Goal: Navigation & Orientation: Find specific page/section

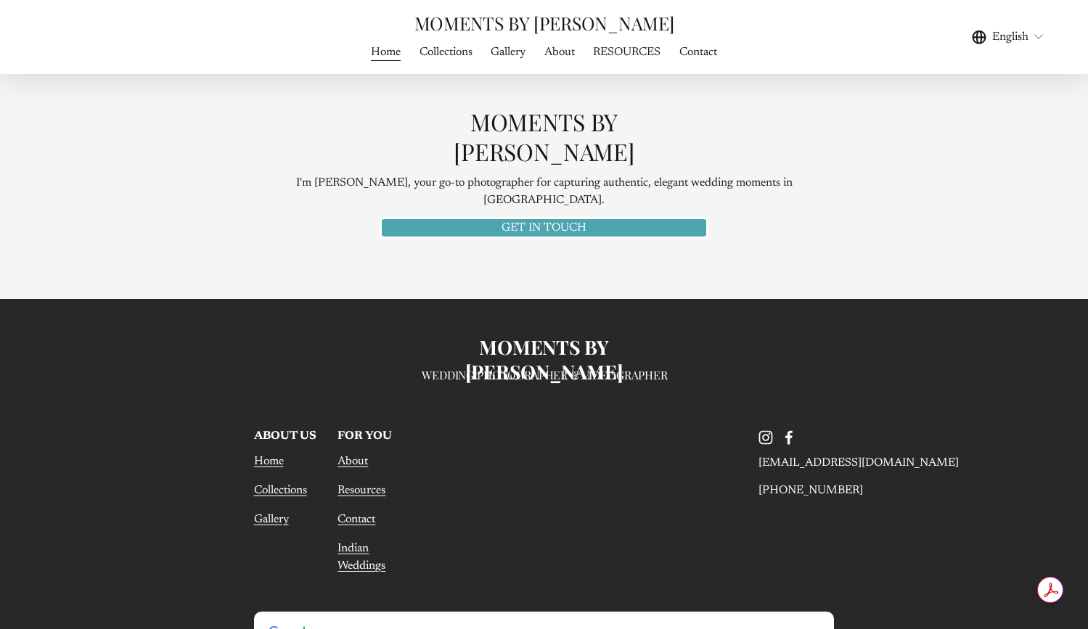
scroll to position [6907, 0]
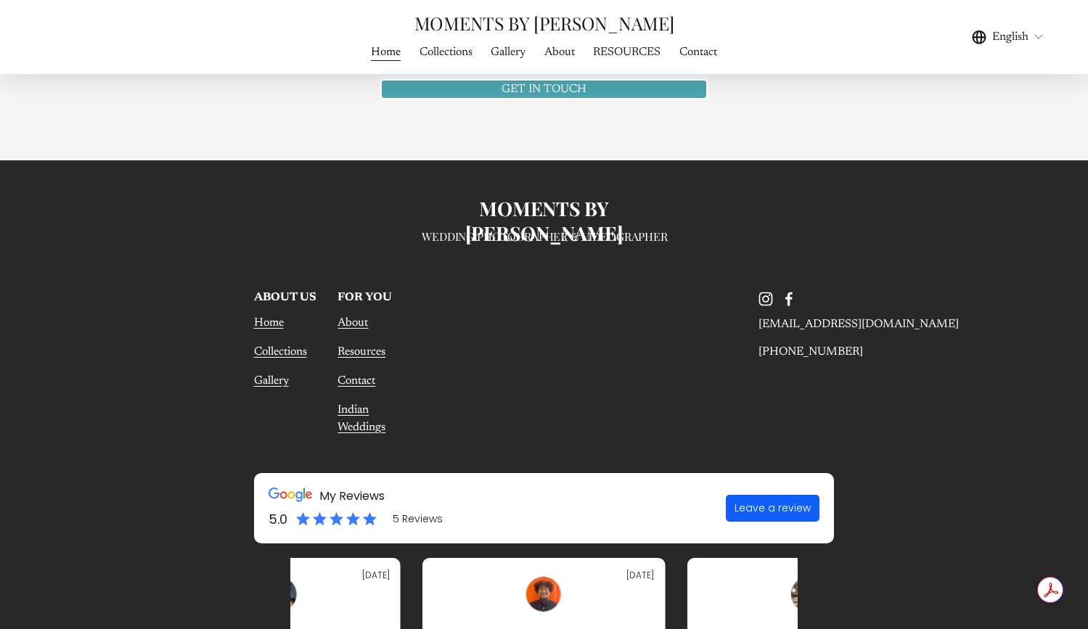
click at [765, 285] on use "Instagram" at bounding box center [765, 299] width 29 height 29
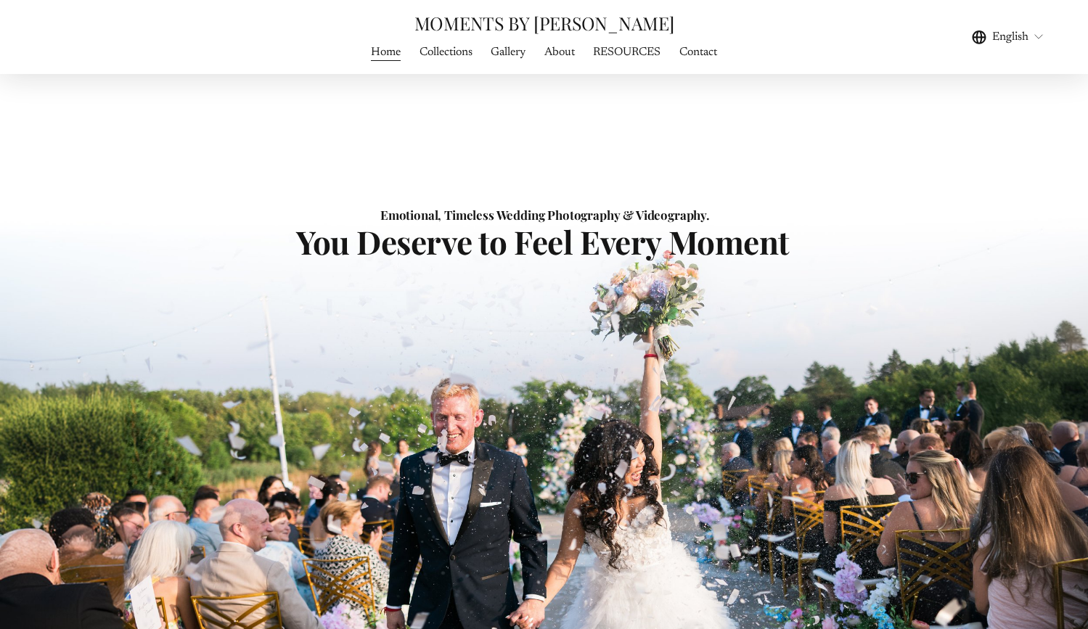
scroll to position [0, 0]
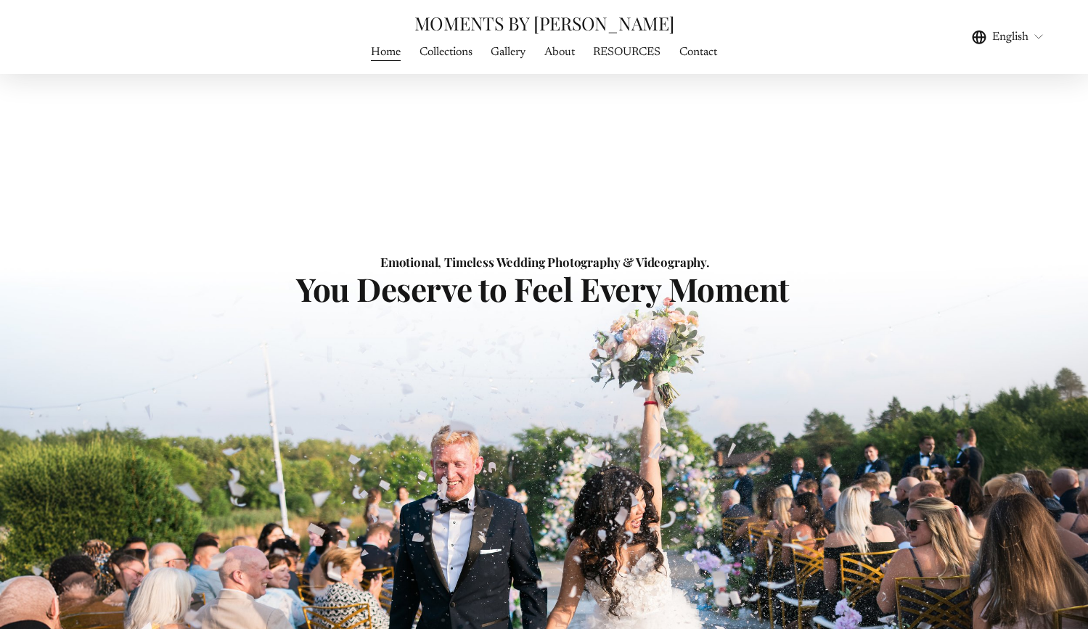
click at [374, 64] on div "Skip to Content MOMENTS BY FRANK Home" at bounding box center [544, 37] width 1088 height 74
click at [375, 56] on link "Home" at bounding box center [386, 52] width 30 height 20
click at [526, 25] on link "MOMENTS BY [PERSON_NAME]" at bounding box center [545, 23] width 260 height 24
click at [544, 55] on nav "Home Collections Gallery WEDDING PHOTOGRAPHY WEDDING FILMS About RESOURCES Cont…" at bounding box center [544, 52] width 364 height 20
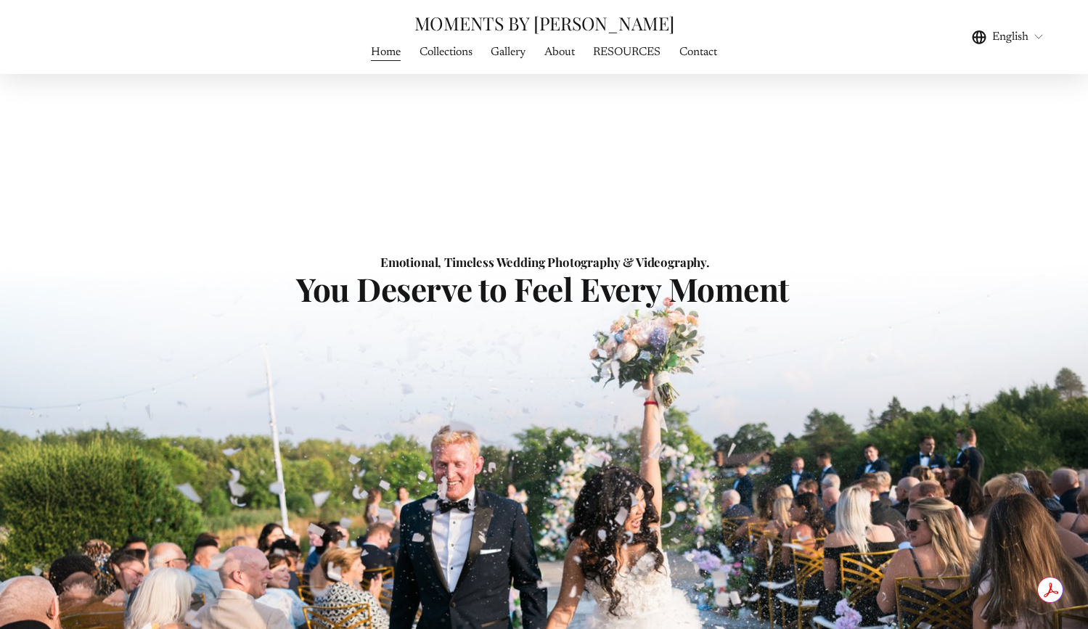
click at [559, 61] on link "About" at bounding box center [559, 52] width 30 height 20
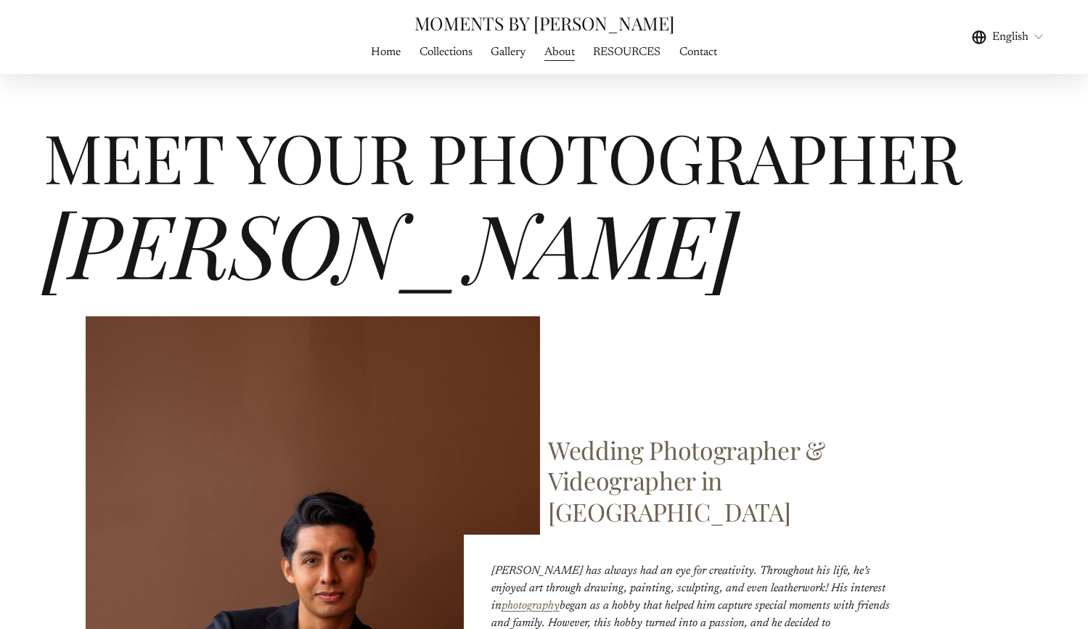
click at [1024, 39] on span "English" at bounding box center [1010, 36] width 36 height 17
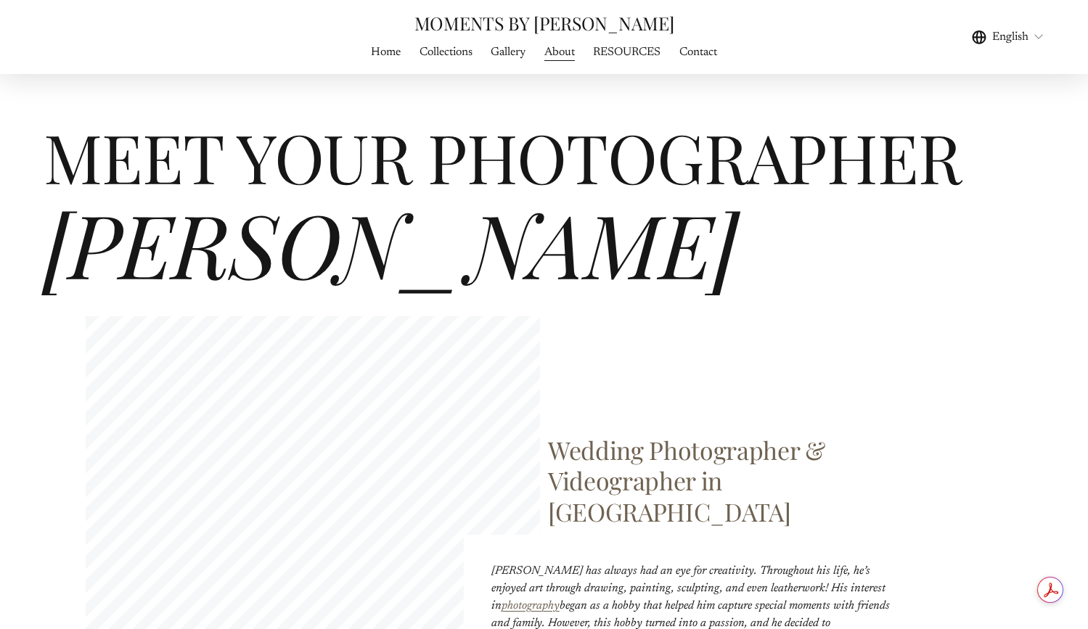
click at [1023, 42] on span "English" at bounding box center [1010, 36] width 36 height 17
click at [1038, 41] on icon "language picker" at bounding box center [1039, 37] width 12 height 12
click at [1037, 41] on icon "language picker" at bounding box center [1039, 37] width 12 height 12
click at [999, 40] on span "English" at bounding box center [1010, 36] width 36 height 17
click at [962, 41] on div "English" at bounding box center [919, 37] width 250 height 20
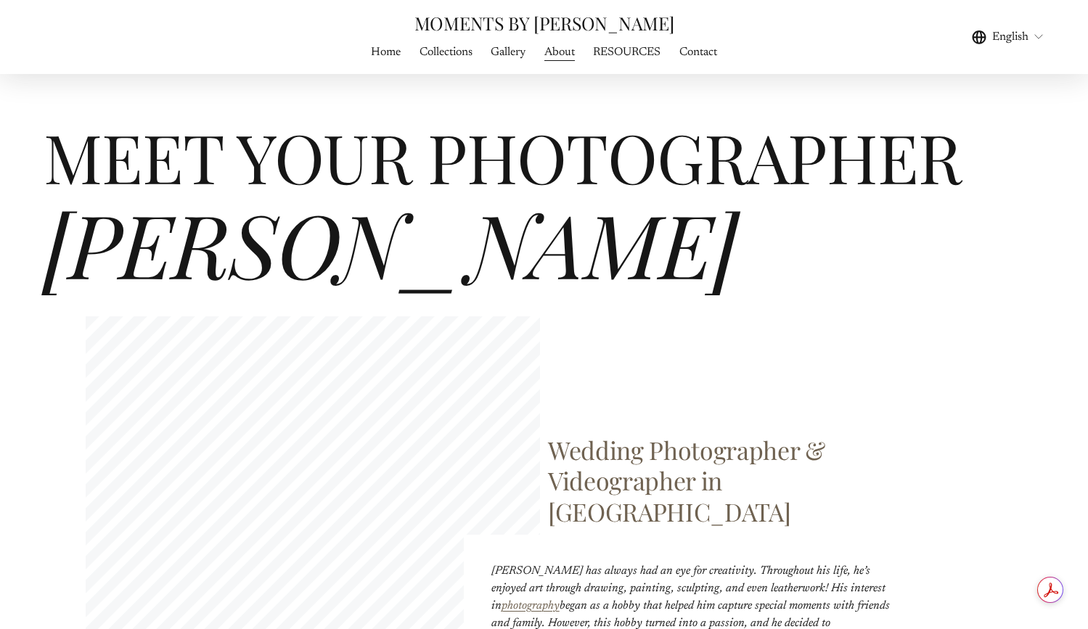
click at [968, 41] on div "English" at bounding box center [919, 37] width 250 height 20
drag, startPoint x: 977, startPoint y: 40, endPoint x: 1035, endPoint y: 44, distance: 57.5
click at [977, 40] on icon "language picker" at bounding box center [979, 37] width 15 height 15
click at [1045, 39] on div "Skip to Content MOMENTS BY FRANK Home" at bounding box center [544, 37] width 1088 height 74
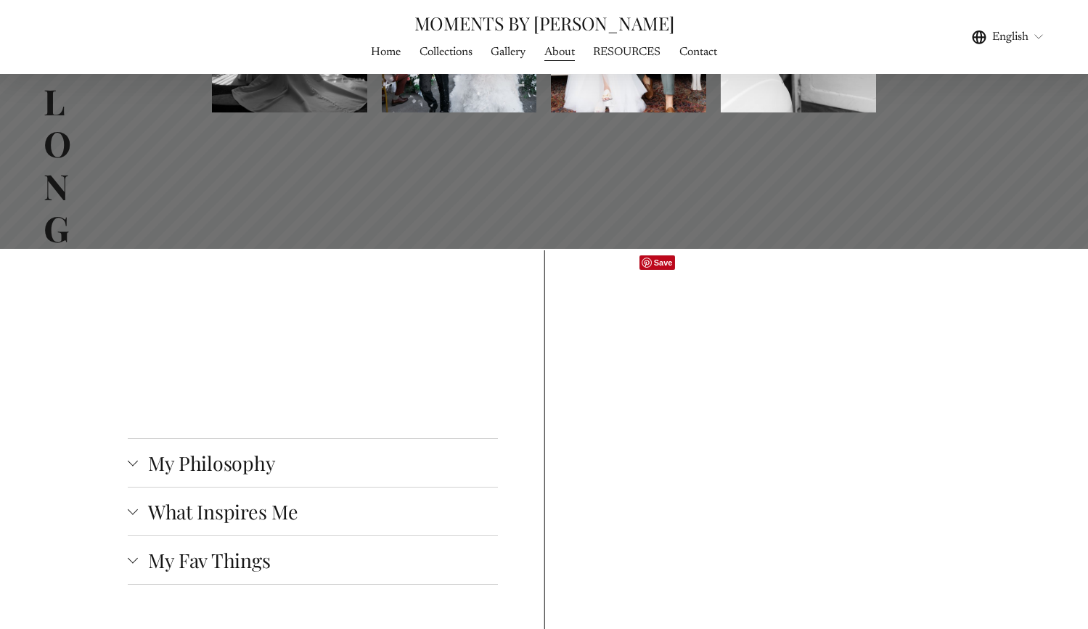
scroll to position [1602, 0]
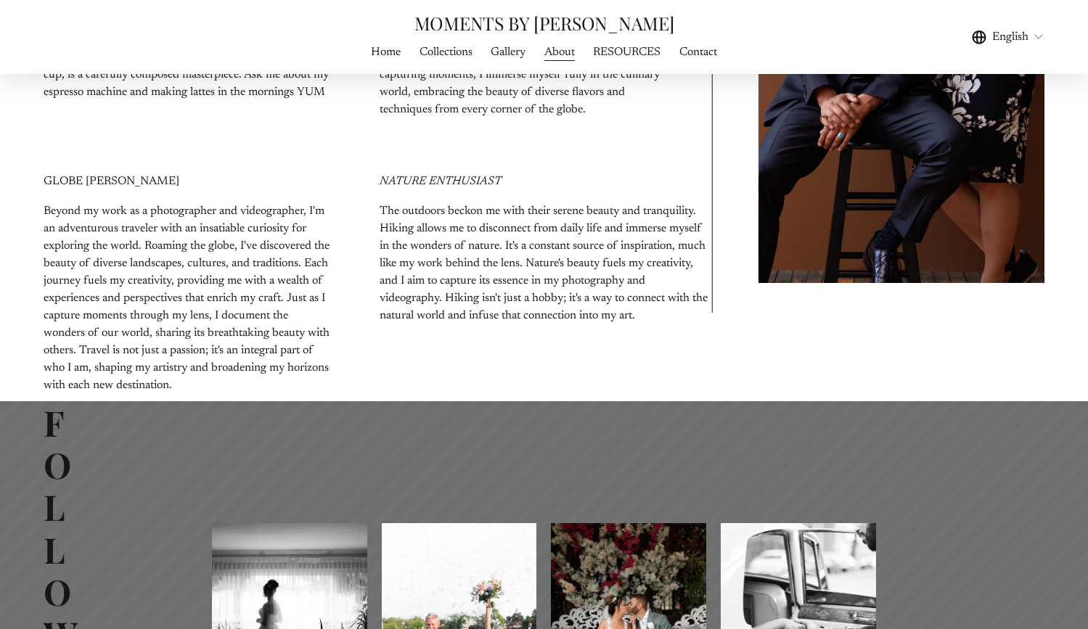
click at [384, 65] on div "Skip to Content MOMENTS BY FRANK Home" at bounding box center [544, 37] width 1088 height 74
click at [385, 56] on link "Home" at bounding box center [386, 52] width 30 height 20
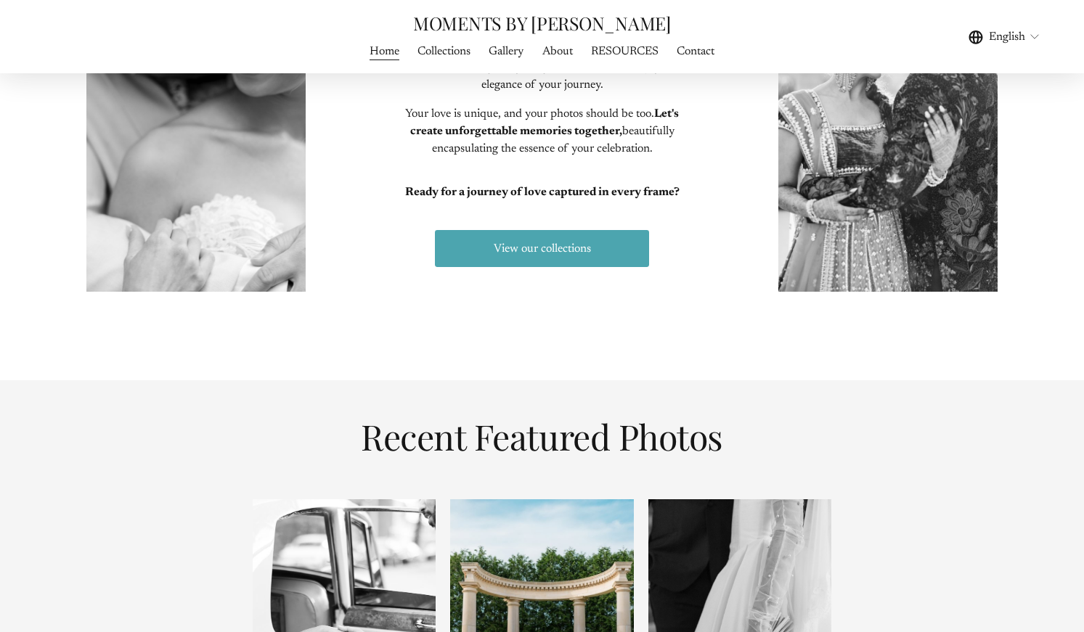
scroll to position [257, 0]
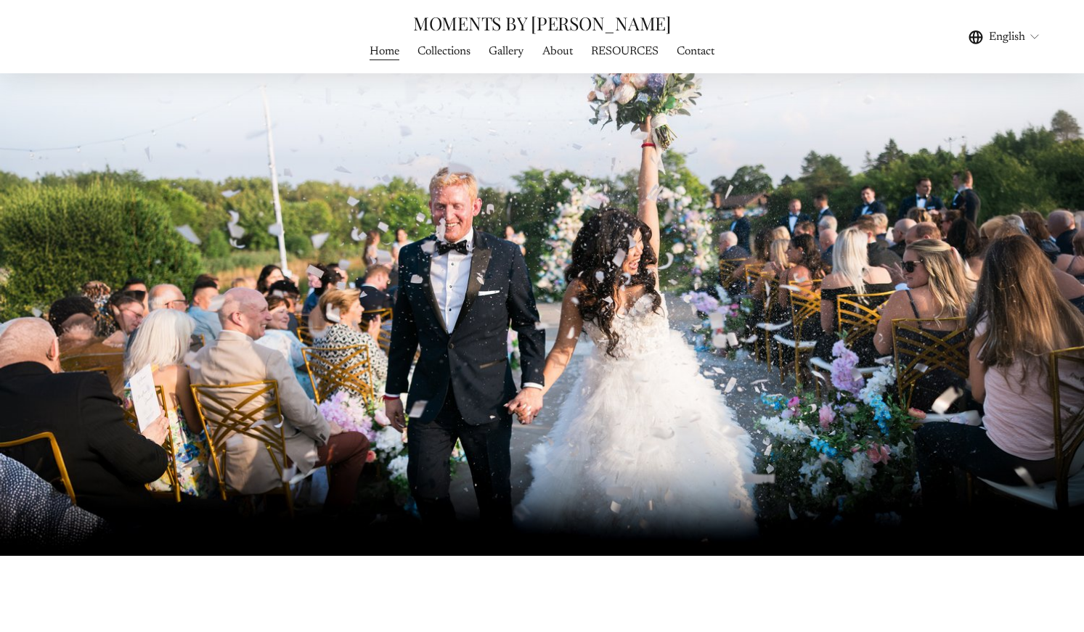
click at [654, 182] on div "You Deserve to Feel Every Moment Emotional, Timeless Wedding Photography & Vide…" at bounding box center [542, 213] width 1084 height 615
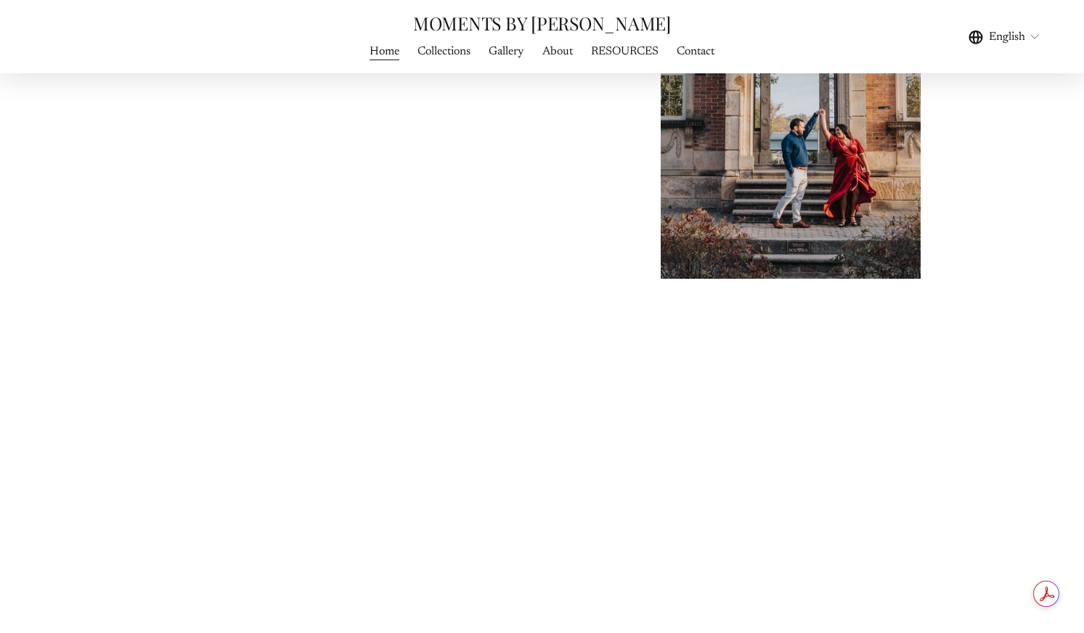
scroll to position [5053, 0]
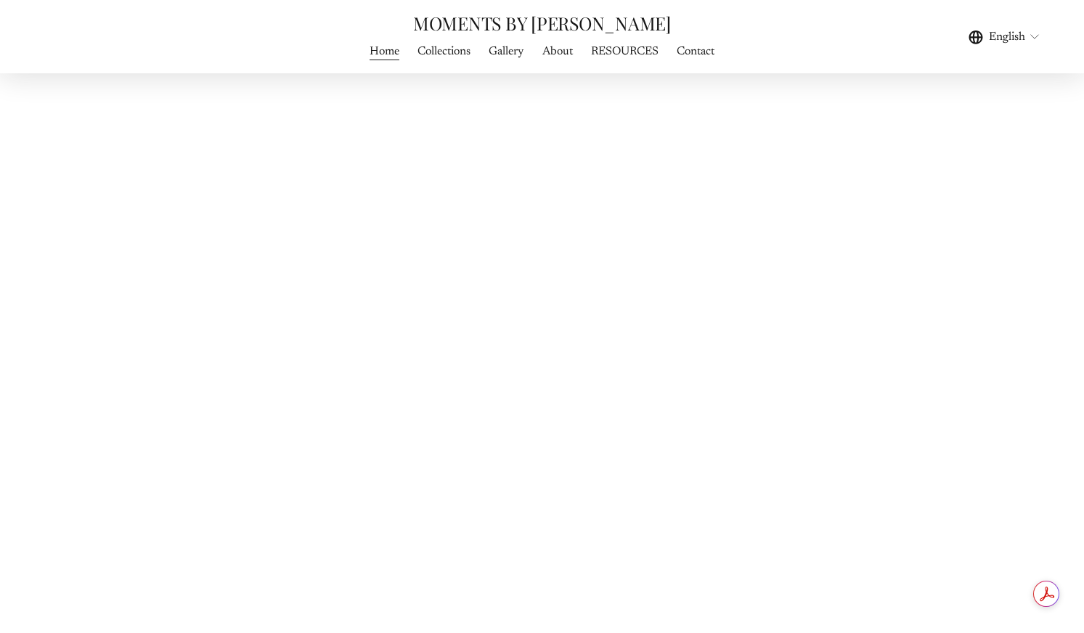
click at [465, 58] on link "Collections" at bounding box center [443, 52] width 53 height 20
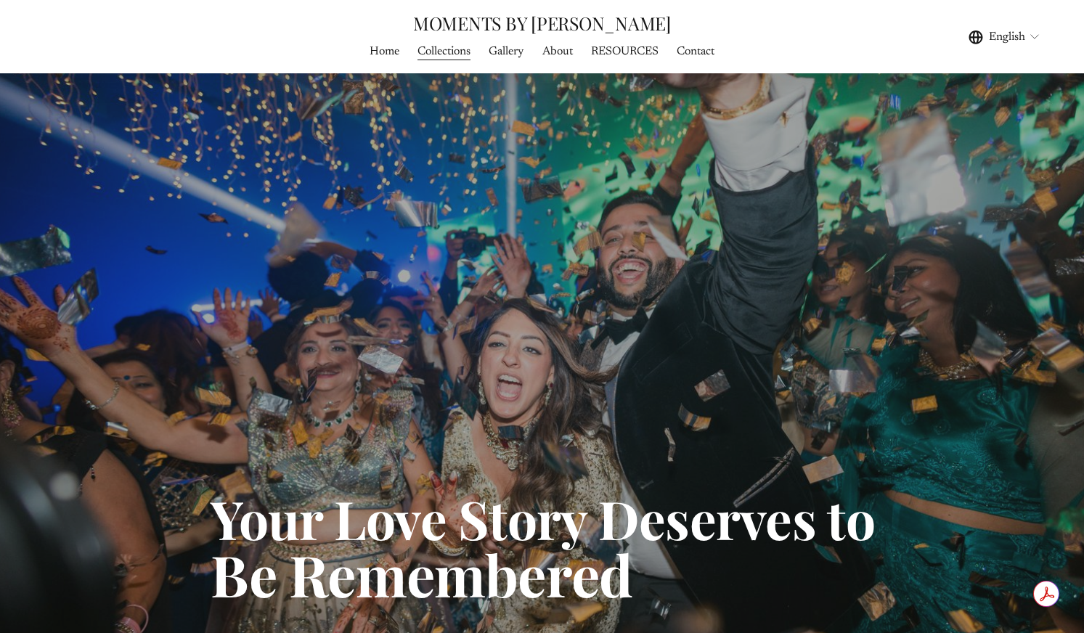
click at [370, 57] on link "Home" at bounding box center [385, 52] width 30 height 20
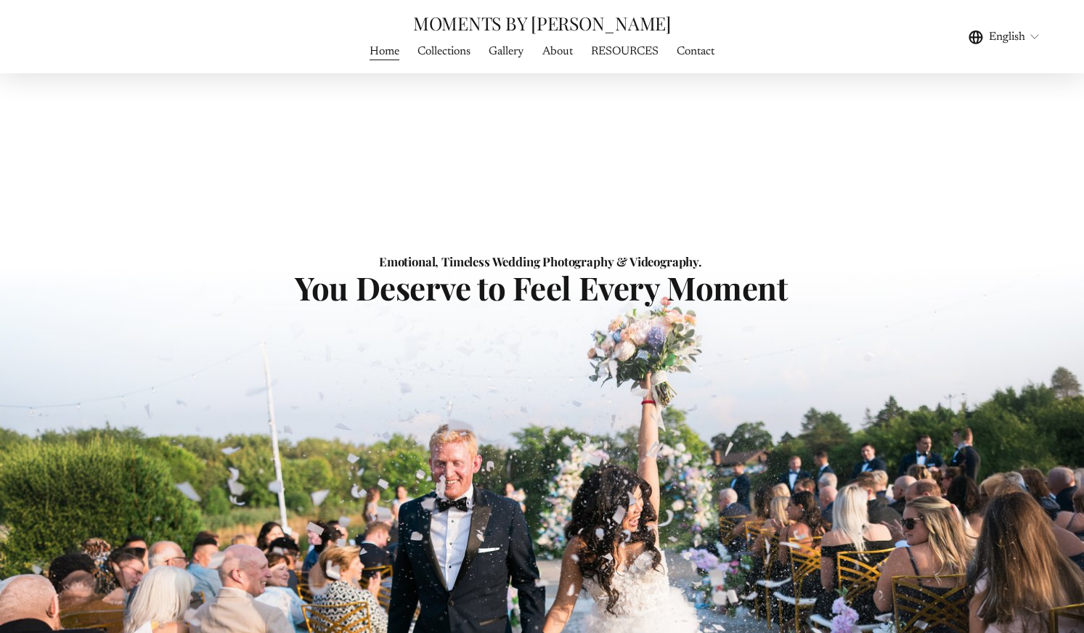
click at [576, 57] on nav "Home Collections Gallery WEDDING PHOTOGRAPHY WEDDING FILMS About RESOURCES Cont…" at bounding box center [542, 52] width 364 height 20
click at [568, 57] on link "About" at bounding box center [557, 52] width 30 height 20
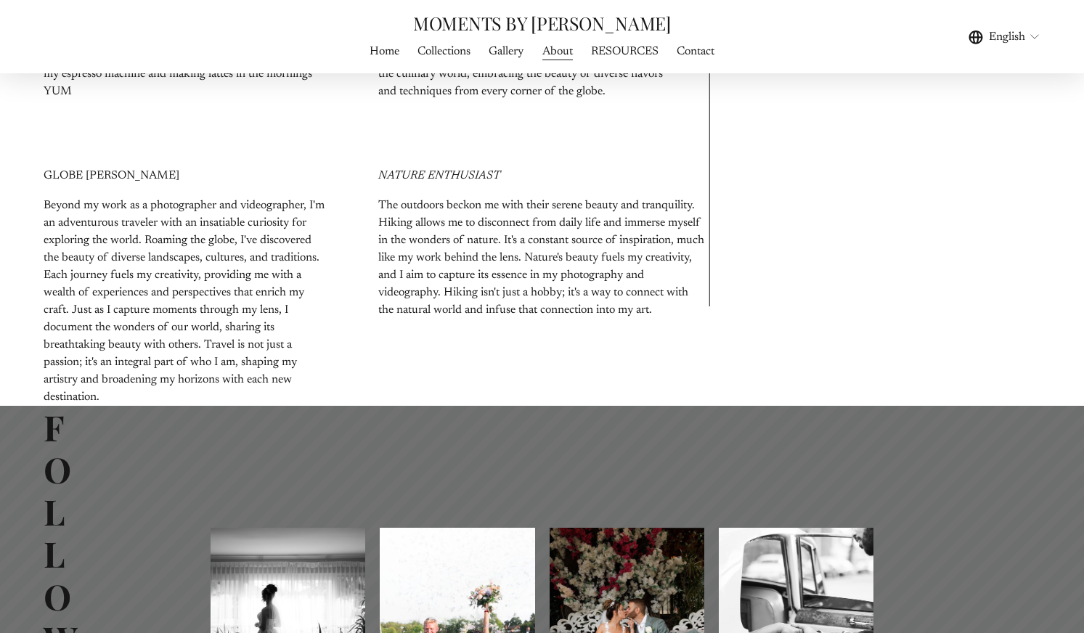
scroll to position [1121, 0]
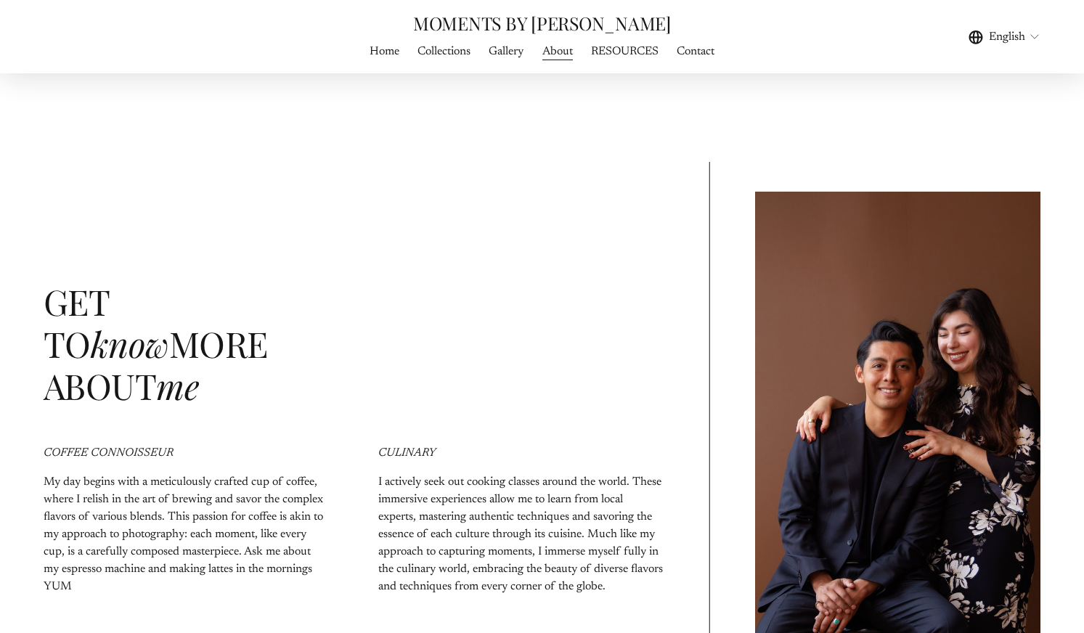
click at [379, 56] on link "Home" at bounding box center [385, 52] width 30 height 20
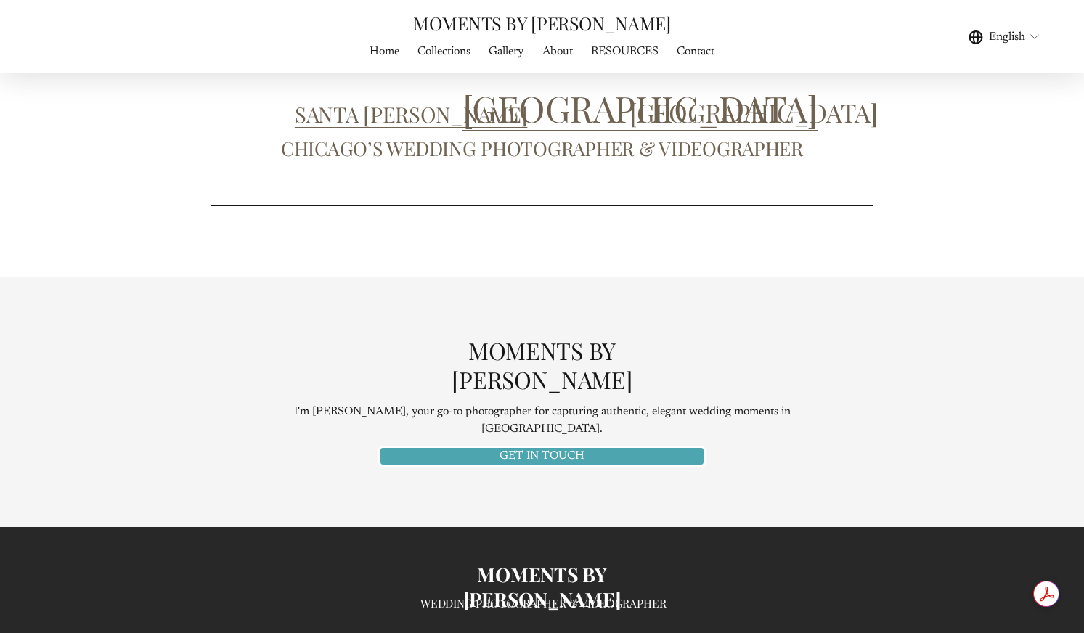
scroll to position [6524, 0]
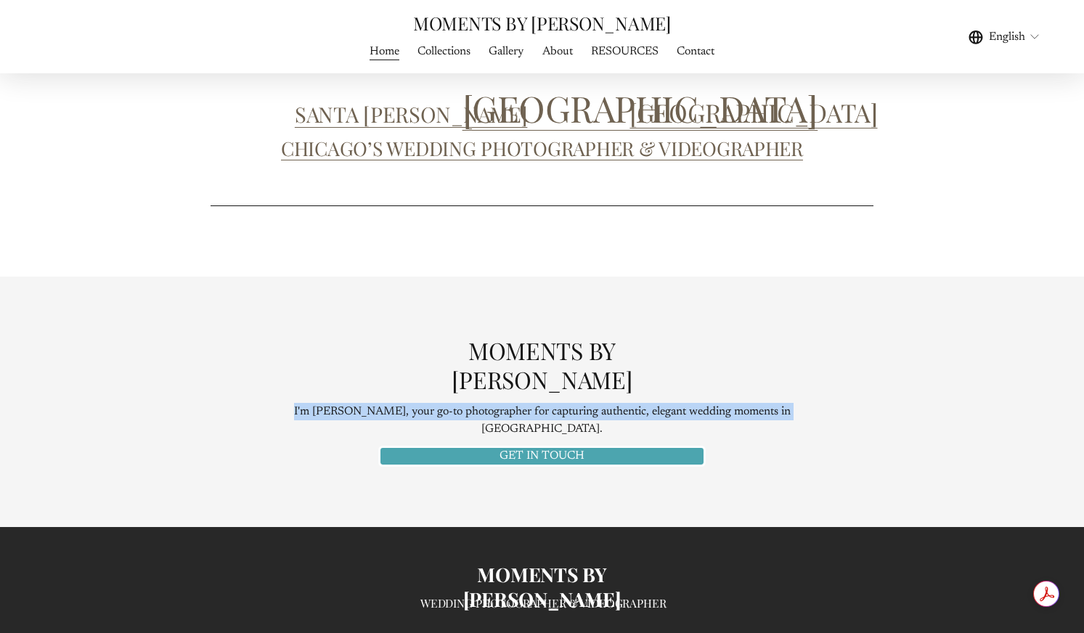
click at [838, 355] on div "MOMENTS BY [PERSON_NAME] I'm [PERSON_NAME], your go-to photographer for capturi…" at bounding box center [542, 401] width 1084 height 248
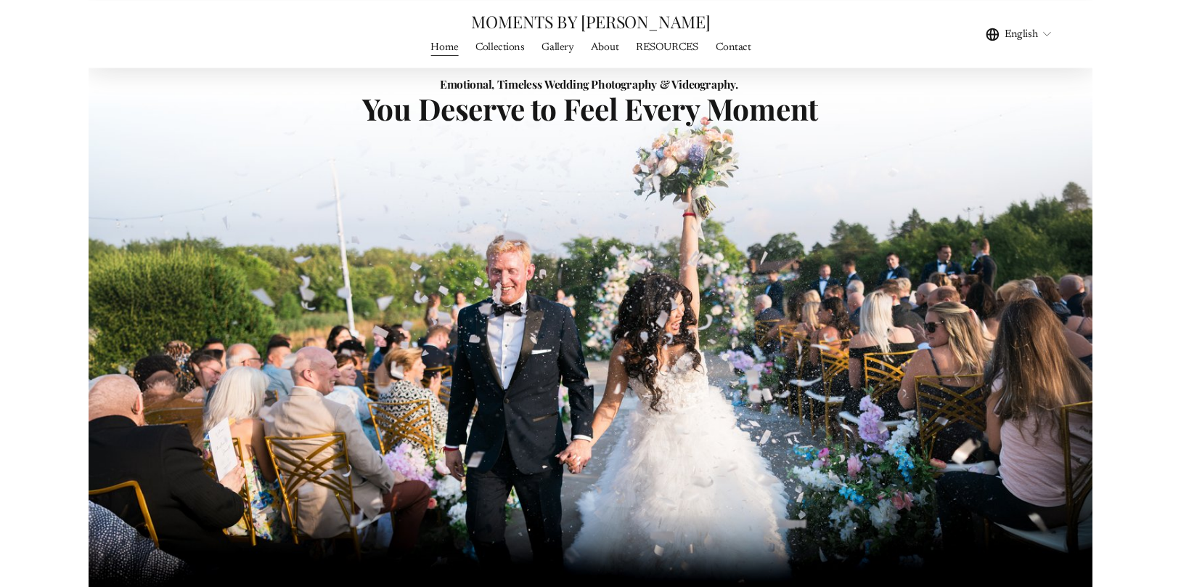
scroll to position [0, 0]
